Goal: Check status: Check status

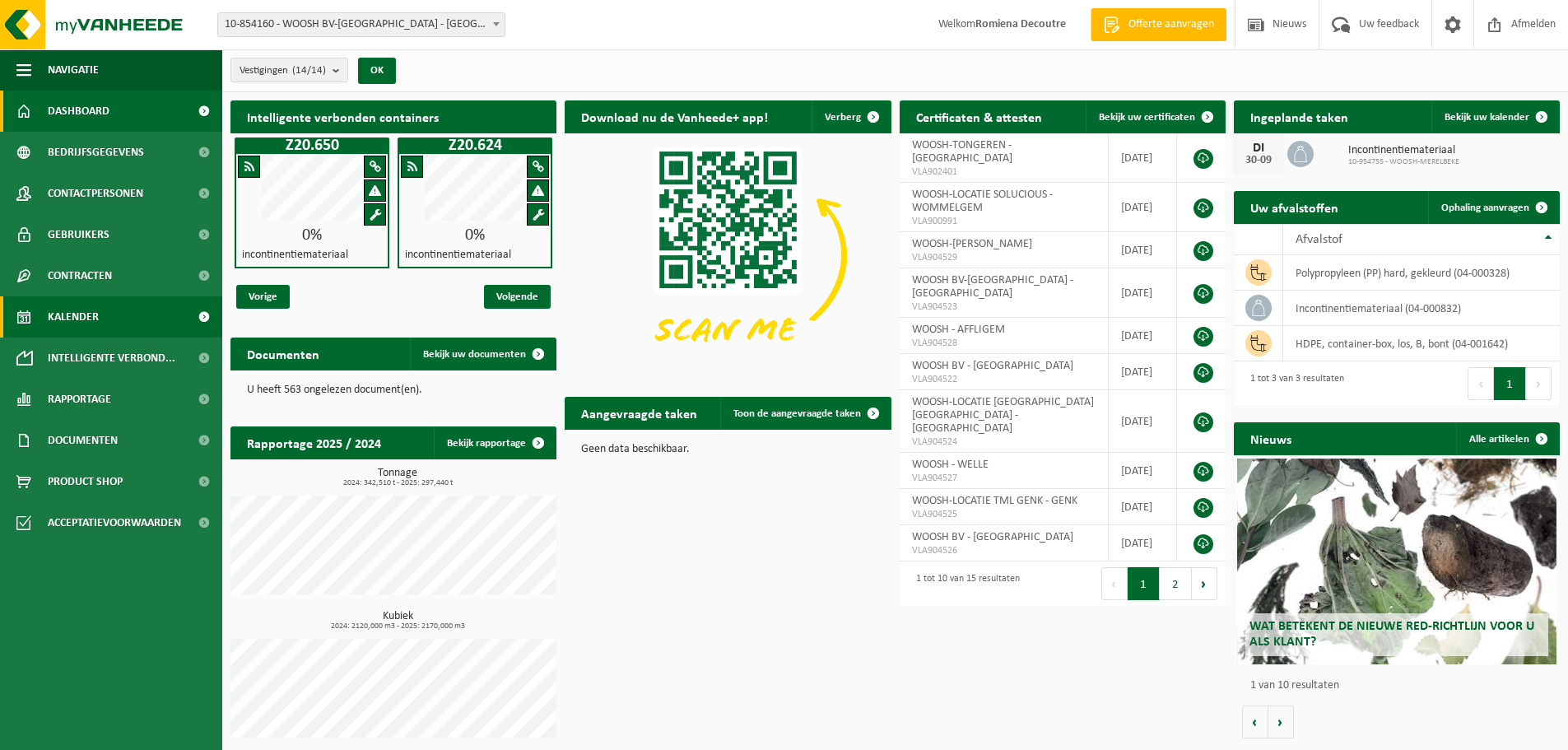
click at [117, 326] on link "Kalender" at bounding box center [111, 317] width 222 height 41
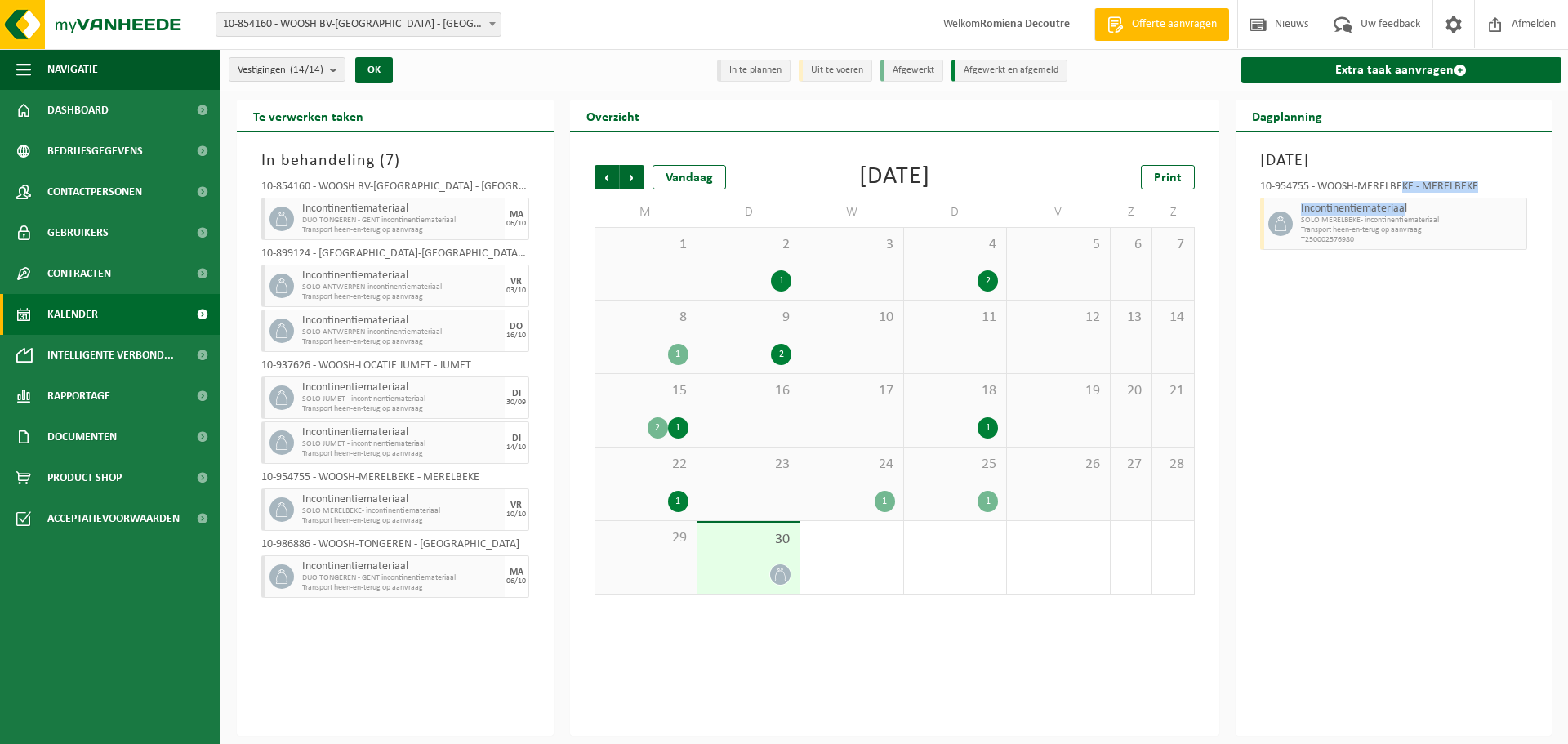
click at [1405, 187] on div "10-954755 - WOOSH-MERELBEKE - MERELBEKE Incontinentiemateriaal SOLO MERELBEKE- …" at bounding box center [1393, 212] width 284 height 79
click at [1348, 281] on div "[DATE] 10-954755 - [GEOGRAPHIC_DATA]-MERELBEKE - MERELBEKE Incontinentiemateria…" at bounding box center [1393, 433] width 317 height 603
click at [776, 565] on span at bounding box center [779, 574] width 20 height 20
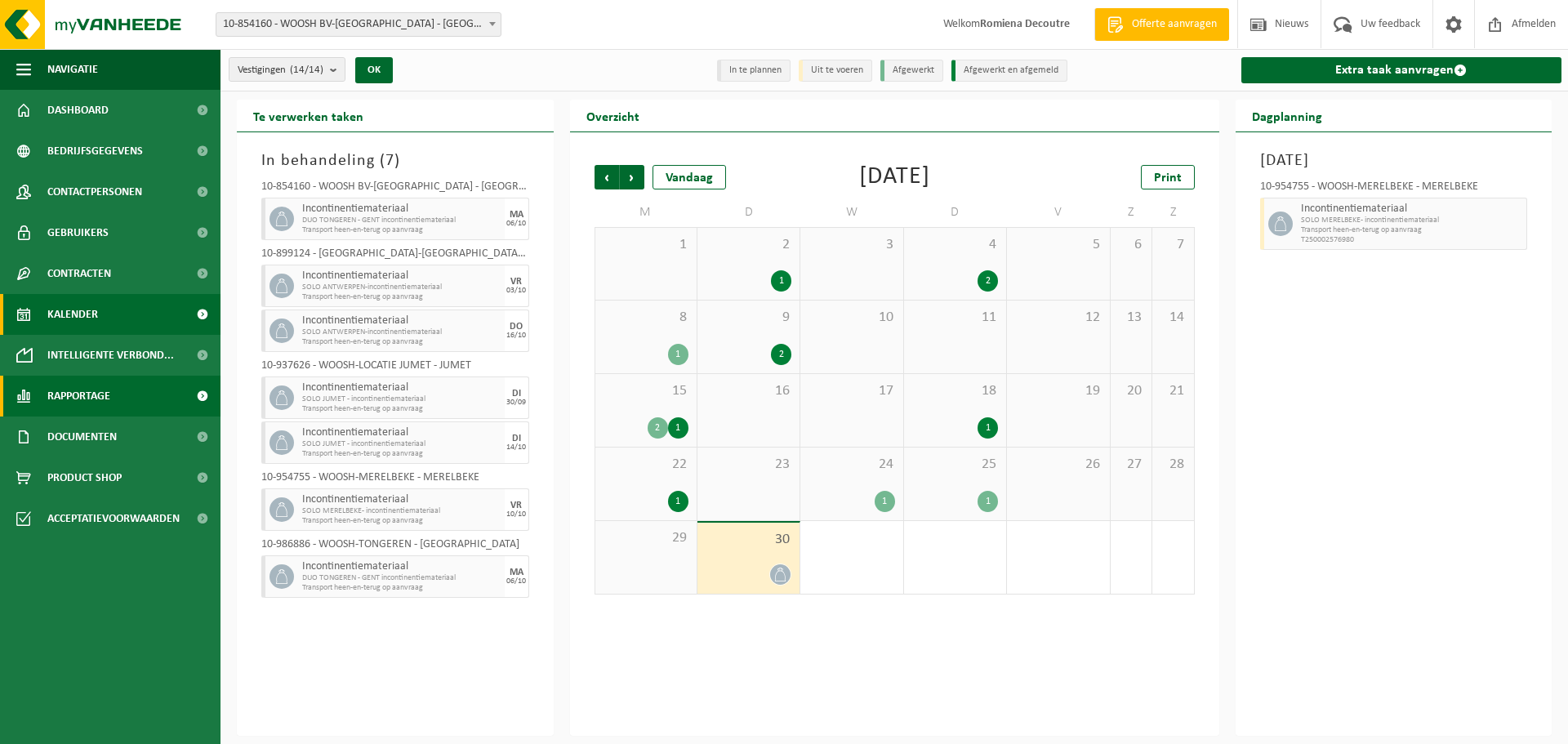
click at [143, 383] on link "Rapportage" at bounding box center [110, 396] width 220 height 41
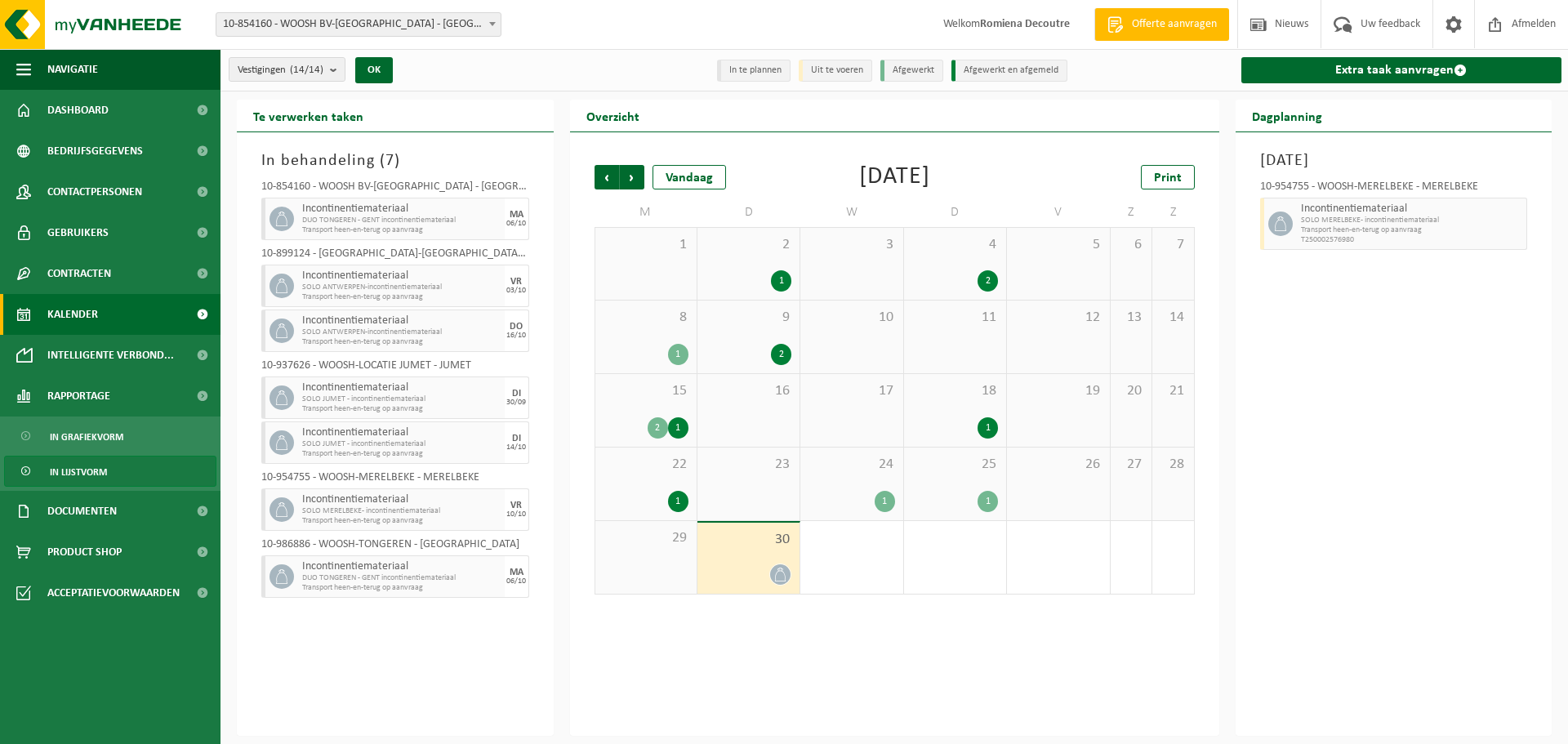
click at [125, 462] on link "In lijstvorm" at bounding box center [110, 471] width 212 height 31
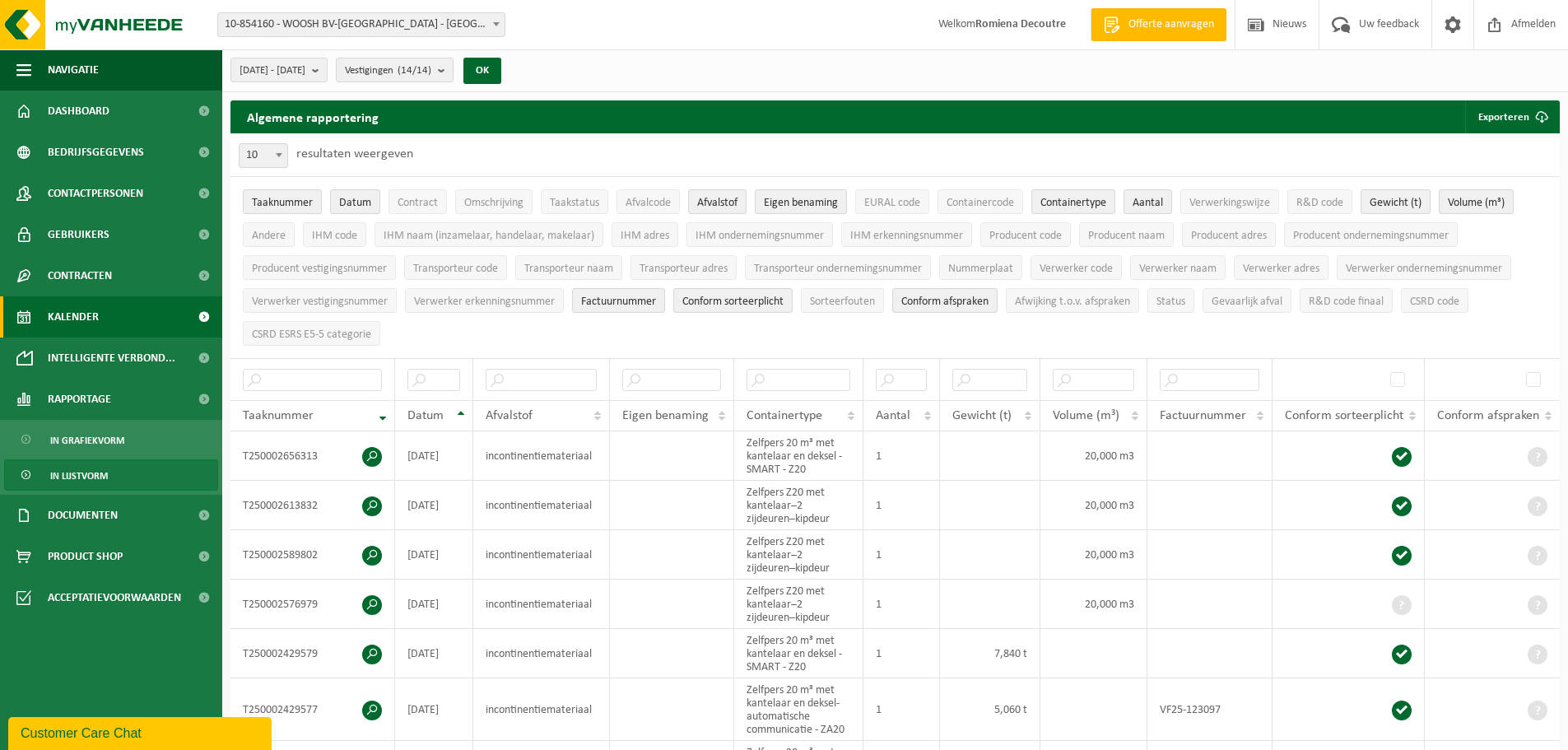
click at [165, 302] on link "Kalender" at bounding box center [111, 317] width 222 height 41
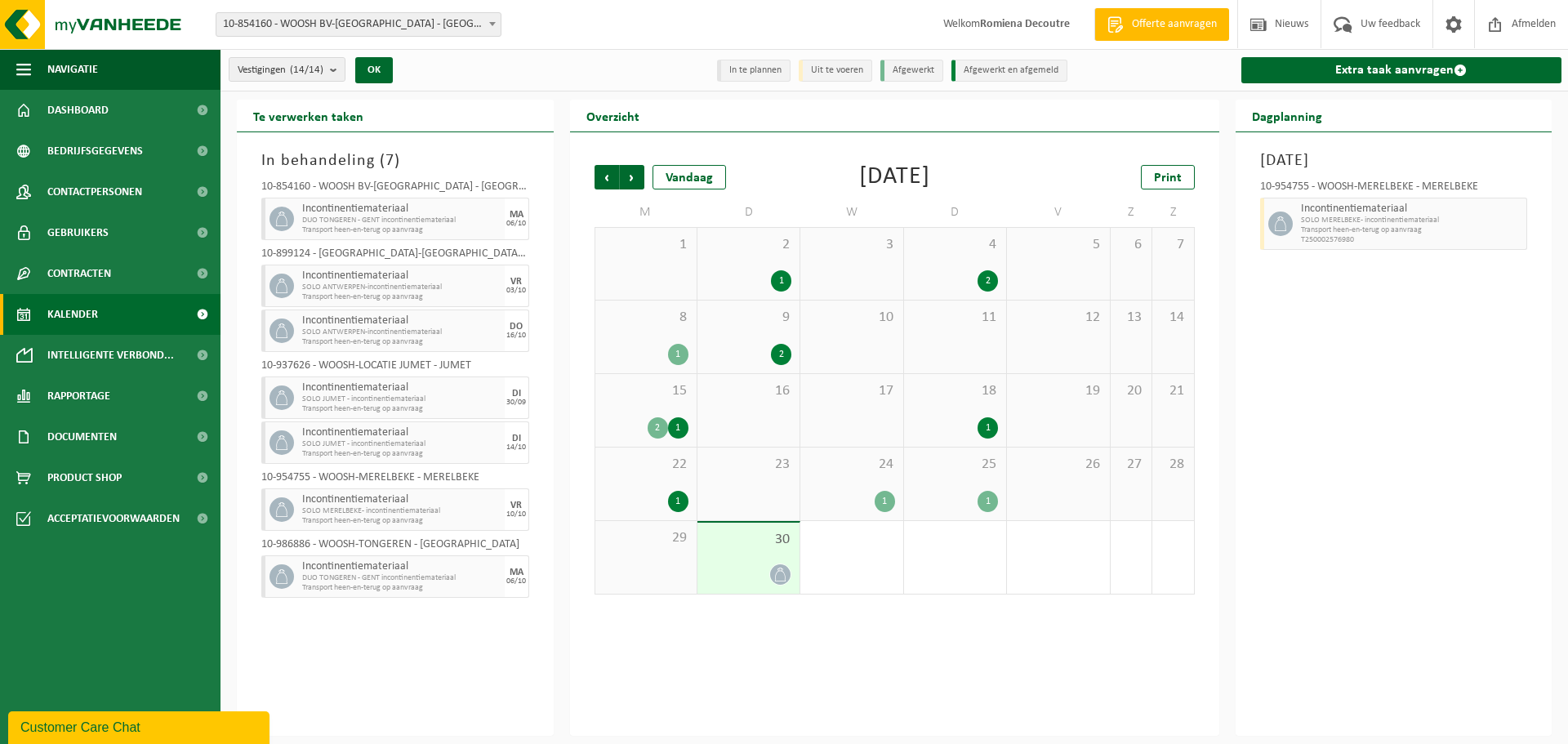
click at [1319, 227] on span "Transport heen-en-terug op aanvraag" at bounding box center [1411, 230] width 222 height 10
click at [782, 569] on icon at bounding box center [779, 574] width 11 height 14
click at [981, 469] on span "25" at bounding box center [955, 465] width 86 height 18
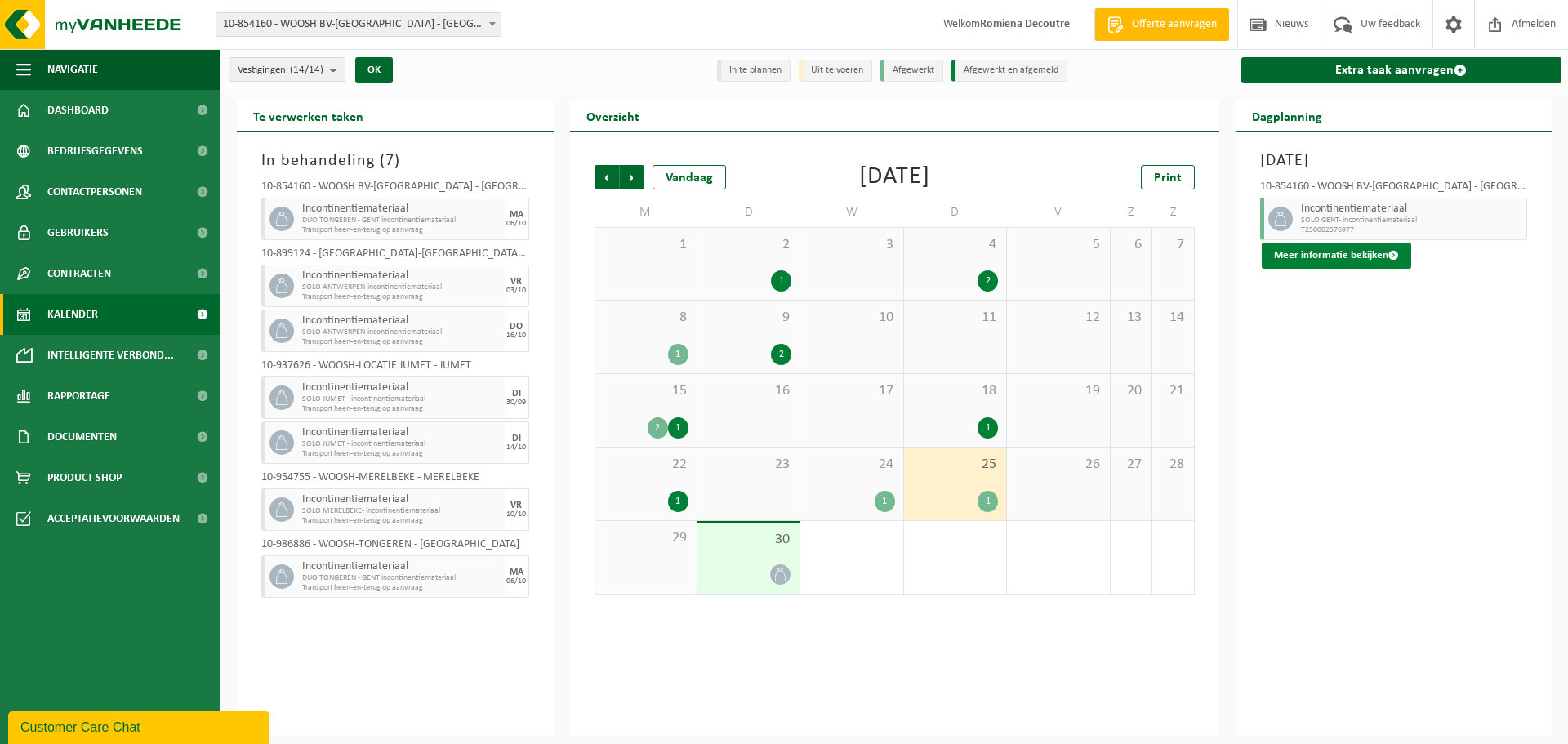
click at [1352, 261] on button "Meer informatie bekijken" at bounding box center [1336, 256] width 149 height 26
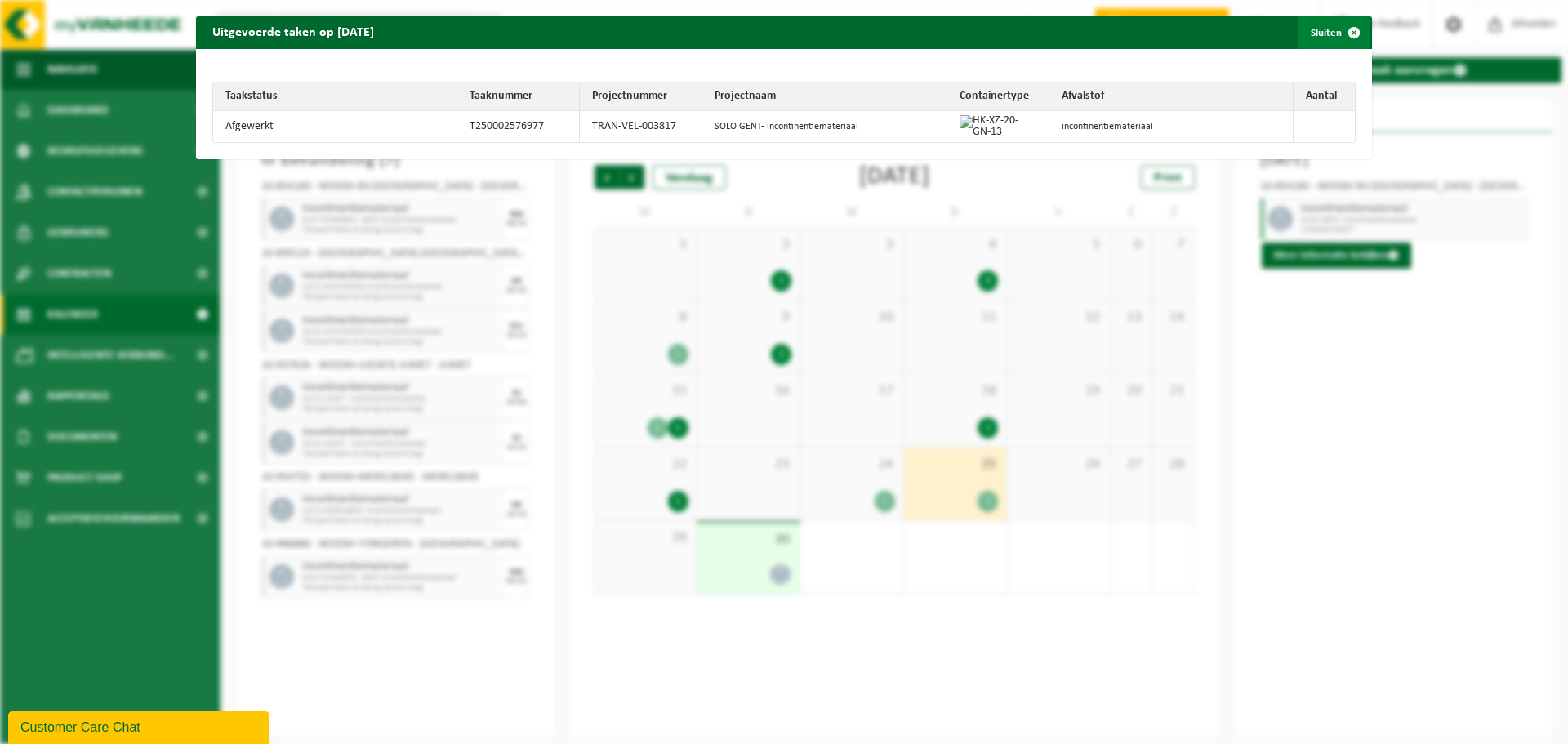
click at [1340, 30] on span "button" at bounding box center [1354, 33] width 33 height 33
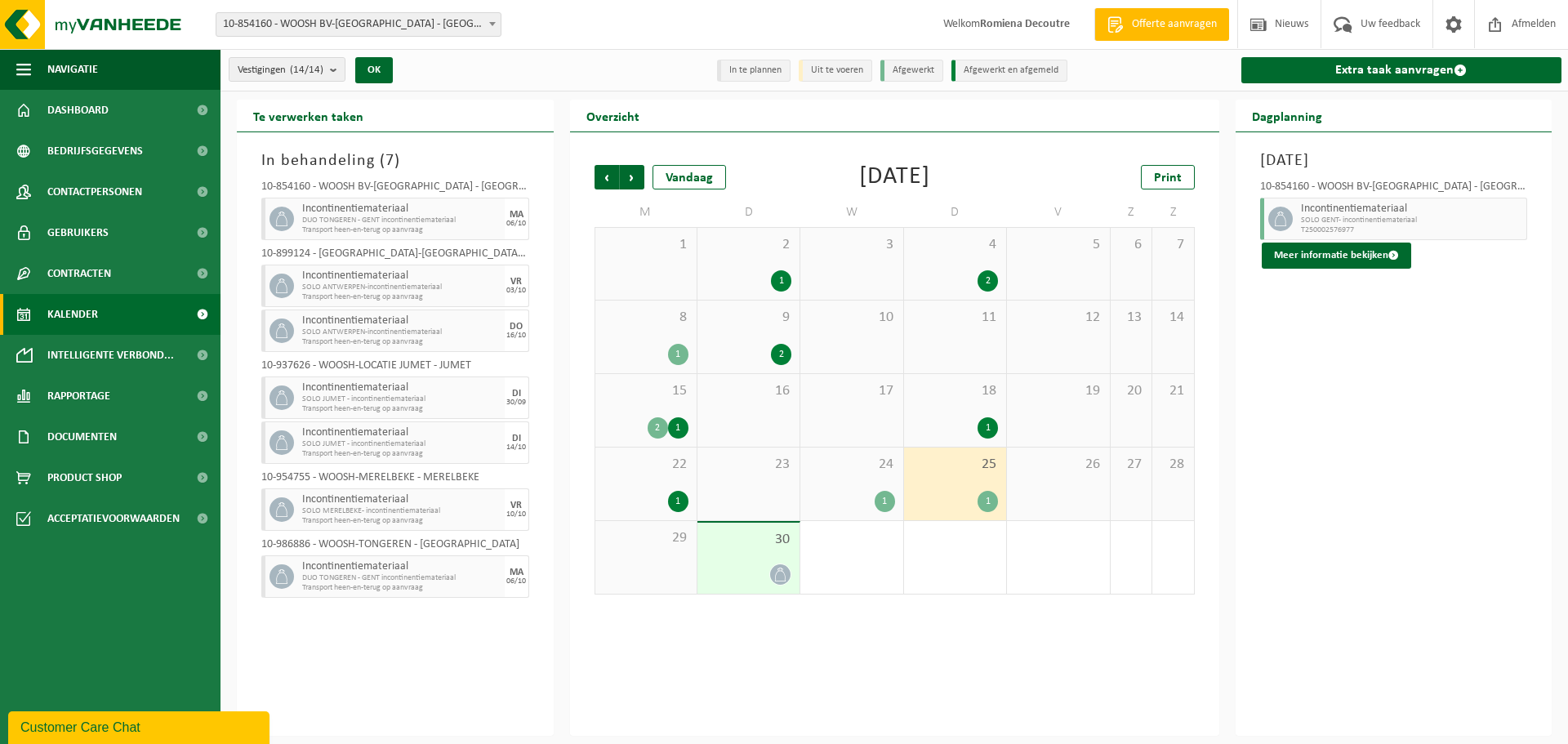
click at [770, 549] on div "30" at bounding box center [748, 558] width 102 height 71
